Goal: Find specific fact: Find specific fact

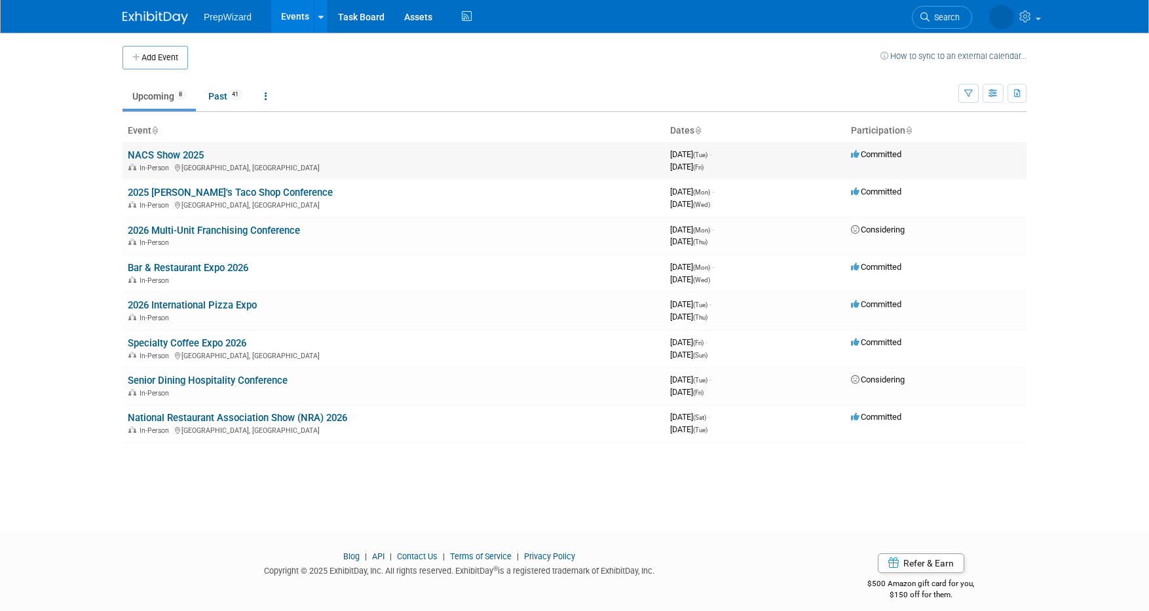
click at [170, 155] on link "NACS Show 2025" at bounding box center [166, 155] width 76 height 12
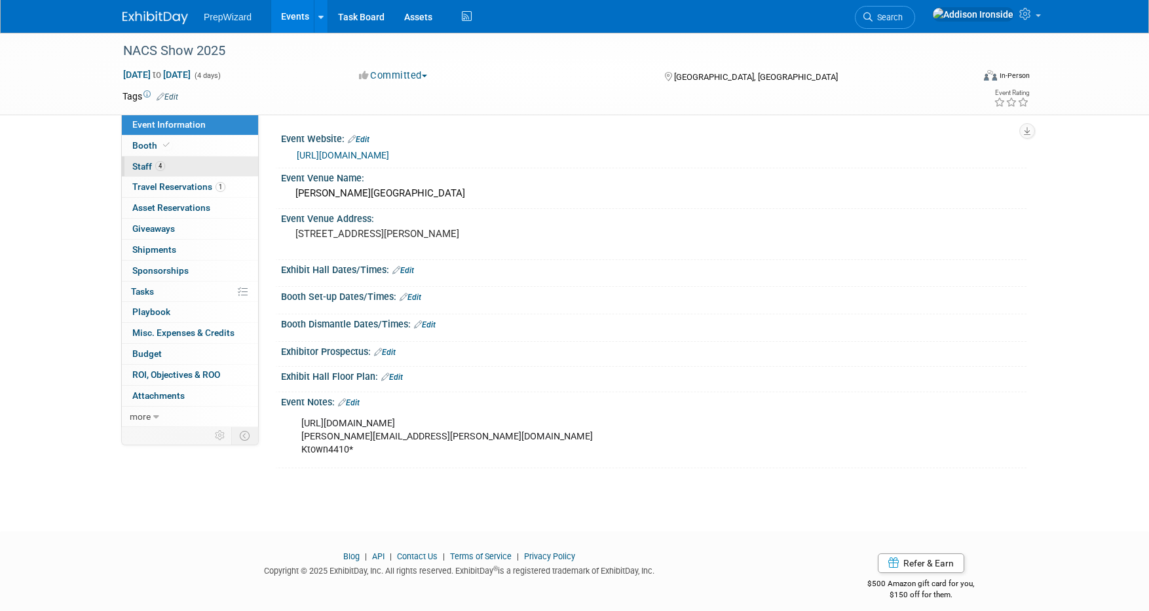
click at [147, 170] on span "Staff 4" at bounding box center [148, 166] width 33 height 10
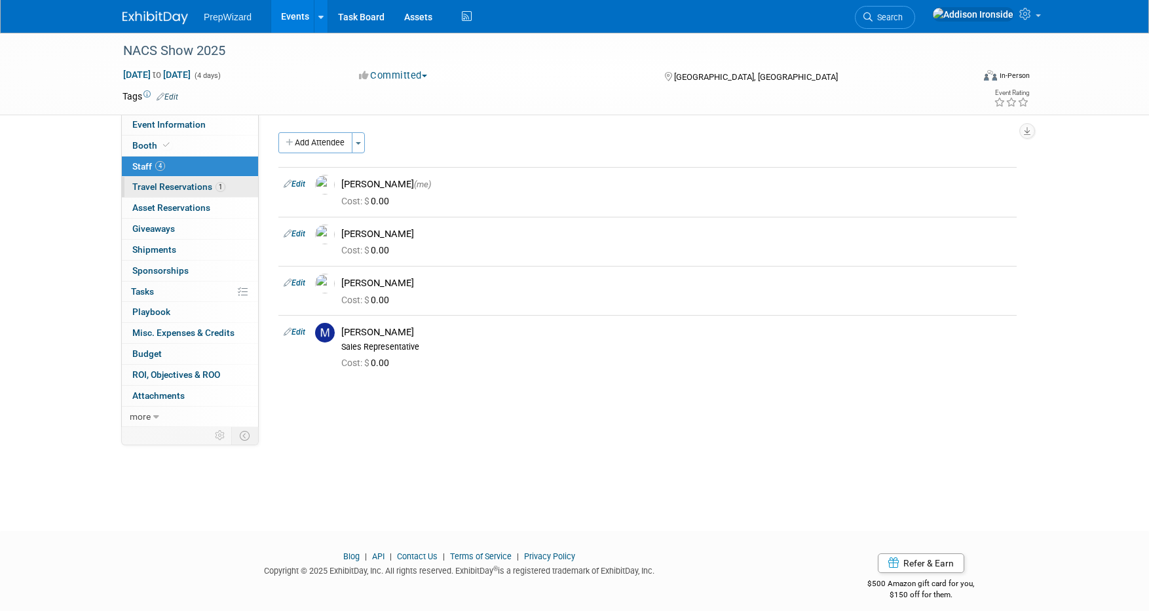
click at [155, 187] on span "Travel Reservations 1" at bounding box center [178, 186] width 93 height 10
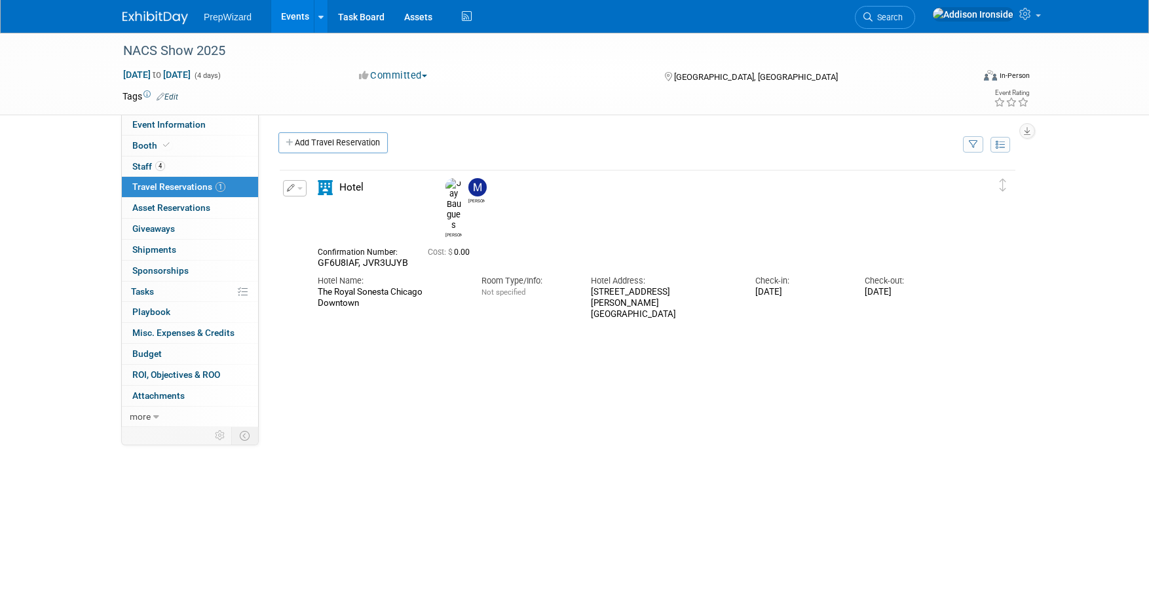
drag, startPoint x: 377, startPoint y: 271, endPoint x: 316, endPoint y: 256, distance: 62.7
click at [312, 269] on div "Hotel Name: The Royal Sonesta Chicago Downtown" at bounding box center [390, 289] width 164 height 40
copy div "The Royal Sonesta Chicago Downtown"
